Goal: Task Accomplishment & Management: Complete application form

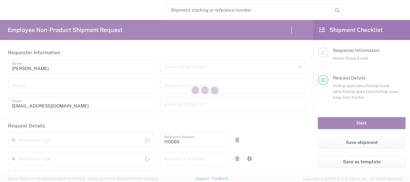
type input "Department"
type input "US01, CIO, IT, ESS2 110066"
type input "[US_STATE]"
type input "[GEOGRAPHIC_DATA]"
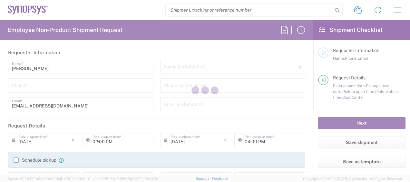
type input "Delivered at Place"
type input "[GEOGRAPHIC_DATA]"
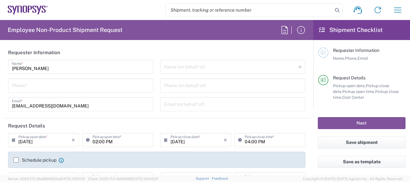
type input "[GEOGRAPHIC_DATA] US26"
click at [125, 89] on input "tel" at bounding box center [81, 84] width 138 height 11
type input "3158079331"
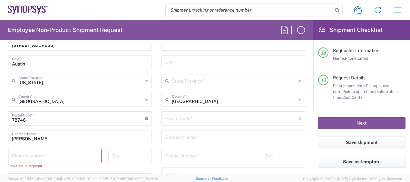
scroll to position [365, 0]
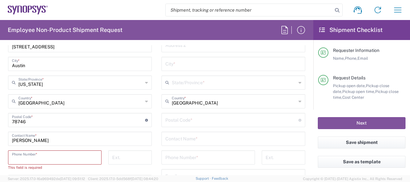
click at [85, 157] on input "tel" at bounding box center [55, 156] width 86 height 11
type input "3158079331"
type input "[EMAIL_ADDRESS][DOMAIN_NAME]"
type input "[STREET_ADDRESS][PERSON_NAME]"
type input "Apt 825"
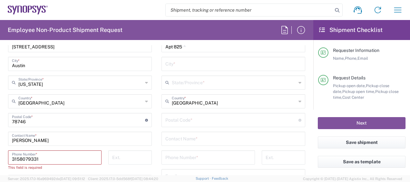
type input "Austin"
type input "[US_STATE]"
type input "78735"
type input "3158079331"
type input "[EMAIL_ADDRESS][DOMAIN_NAME]"
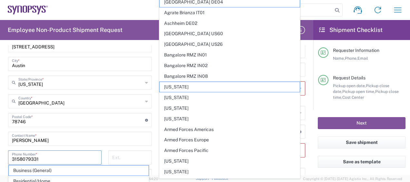
scroll to position [418, 0]
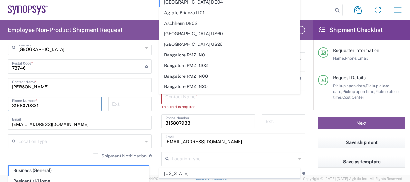
click at [53, 102] on input "3158079331" at bounding box center [55, 103] width 86 height 11
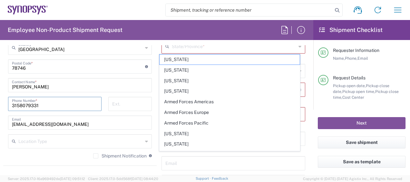
type input "3158079331"
click at [136, 99] on input "tel" at bounding box center [130, 103] width 36 height 11
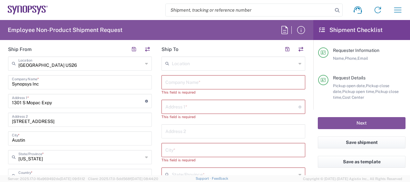
scroll to position [291, 0]
click at [178, 81] on input "text" at bounding box center [234, 81] width 136 height 11
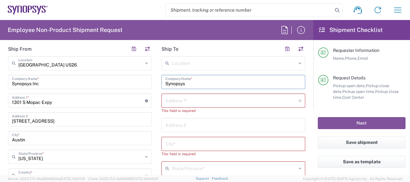
type input "Synopsys"
paste input "[STREET_ADDRESS]"
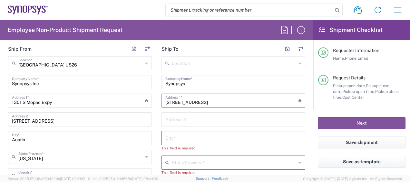
type input "[STREET_ADDRESS]"
click at [198, 131] on div "City *" at bounding box center [234, 138] width 144 height 14
click at [194, 146] on div "This field is required" at bounding box center [234, 148] width 144 height 6
click at [199, 138] on input "text" at bounding box center [234, 137] width 136 height 11
paste input "Chevy Chase"
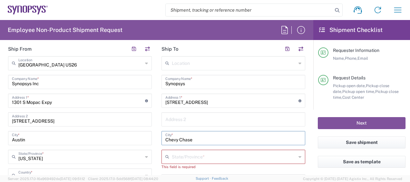
type input "Chevy Chase"
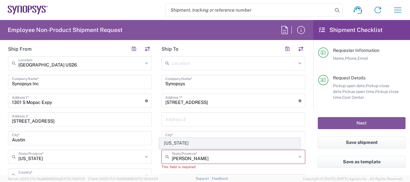
click at [181, 142] on span "[US_STATE]" at bounding box center [230, 143] width 140 height 10
type input "[US_STATE]"
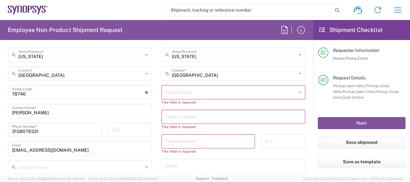
scroll to position [396, 0]
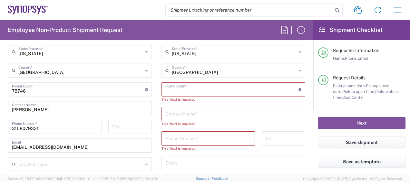
click at [212, 90] on input "undefined" at bounding box center [232, 88] width 133 height 11
paste input "20815"
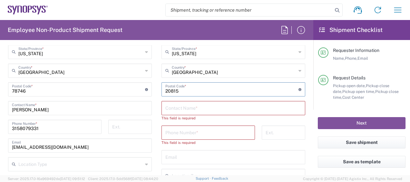
type input "20815"
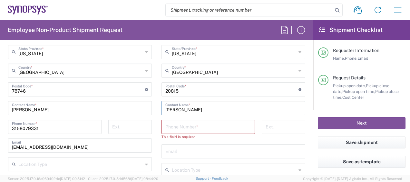
click at [211, 106] on input "[PERSON_NAME]" at bounding box center [234, 107] width 136 height 11
type input "[PERSON_NAME]"
paste input "[PHONE_NUMBER]"
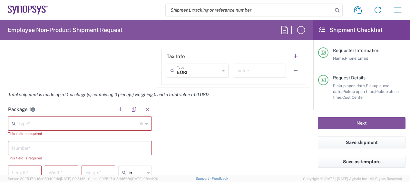
scroll to position [554, 0]
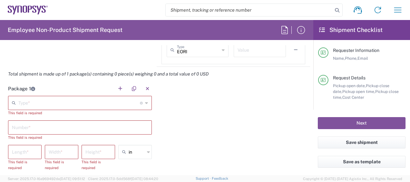
type input "[PHONE_NUMBER]"
click at [102, 103] on input "text" at bounding box center [79, 102] width 122 height 11
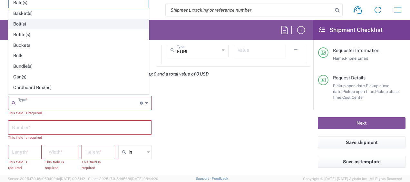
scroll to position [297, 0]
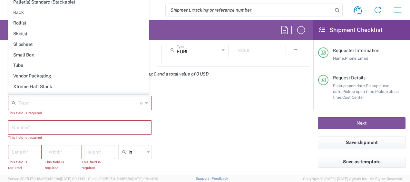
click at [52, 92] on span "Your Packaging" at bounding box center [79, 97] width 140 height 10
type input "Your Packaging"
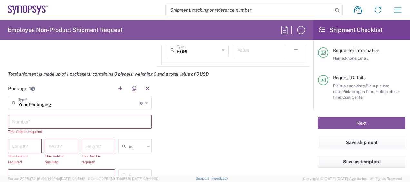
scroll to position [582, 0]
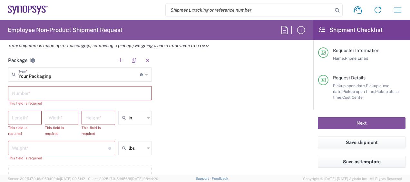
click at [60, 91] on input "text" at bounding box center [80, 92] width 136 height 11
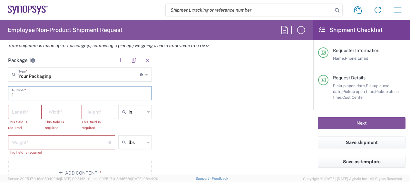
type input "1"
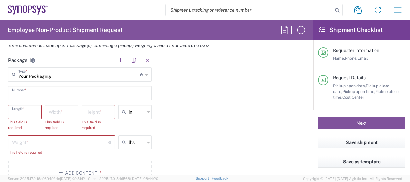
click at [28, 113] on input "number" at bounding box center [25, 111] width 26 height 11
type input "12"
click at [54, 109] on input "number" at bounding box center [62, 111] width 26 height 11
type input "16"
click at [95, 110] on input "number" at bounding box center [98, 111] width 26 height 11
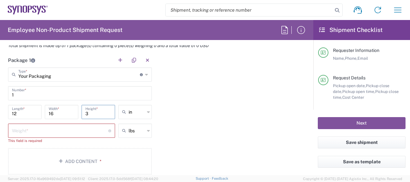
type input "3"
click at [71, 132] on input "number" at bounding box center [60, 130] width 96 height 11
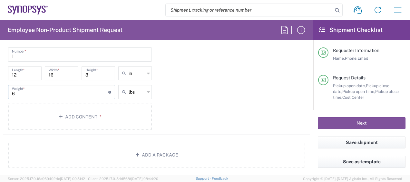
scroll to position [621, 0]
type input "6"
click at [74, 111] on button "Add Content *" at bounding box center [80, 116] width 144 height 26
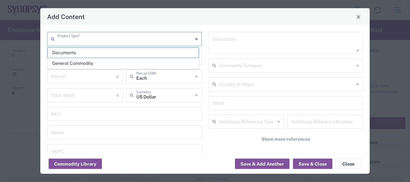
click at [96, 43] on input "text" at bounding box center [124, 38] width 135 height 11
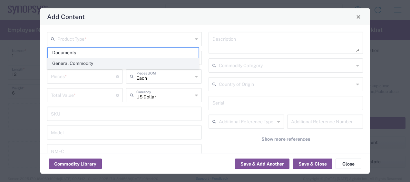
click at [94, 60] on span "General Commodity" at bounding box center [123, 63] width 151 height 10
type input "General Commodity"
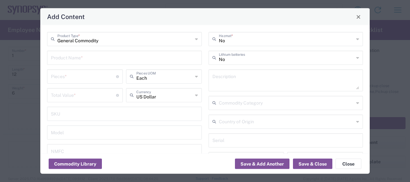
click at [85, 61] on input "text" at bounding box center [124, 57] width 147 height 11
type input "Dell Pro 14 inch"
click at [79, 78] on input "number" at bounding box center [83, 75] width 65 height 11
type input "1"
click at [77, 98] on input "number" at bounding box center [83, 94] width 65 height 11
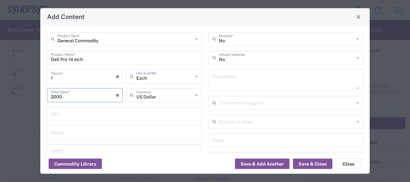
scroll to position [52, 0]
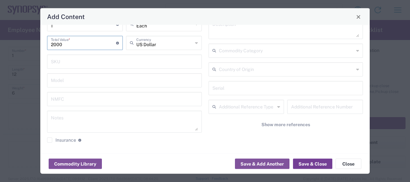
type input "2000"
click at [308, 167] on button "Save & Close" at bounding box center [312, 164] width 39 height 10
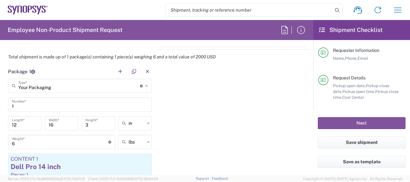
scroll to position [562, 0]
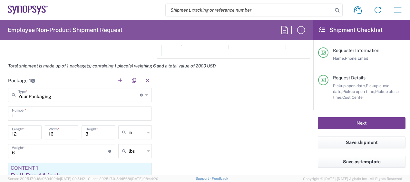
click at [342, 124] on button "Next" at bounding box center [362, 123] width 88 height 12
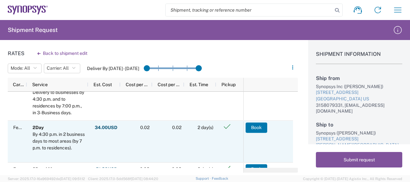
scroll to position [55, 0]
click at [261, 125] on button "Book" at bounding box center [257, 127] width 22 height 10
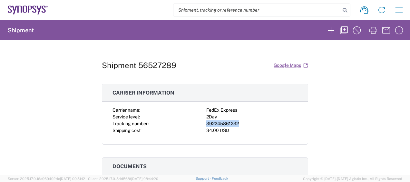
drag, startPoint x: 241, startPoint y: 121, endPoint x: 204, endPoint y: 123, distance: 36.8
click at [206, 123] on div "392245861232" at bounding box center [251, 123] width 91 height 7
copy div "392245861232"
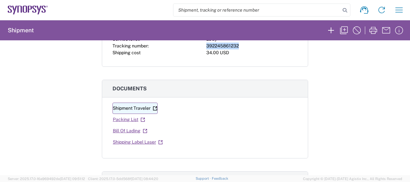
scroll to position [77, 0]
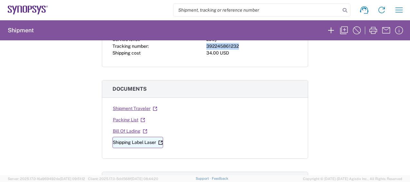
click at [139, 141] on link "Shipping Label Laser" at bounding box center [138, 142] width 51 height 11
